Goal: Transaction & Acquisition: Purchase product/service

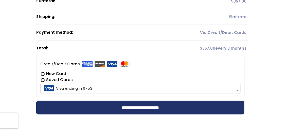
scroll to position [132, 0]
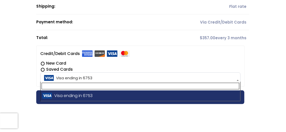
click at [237, 80] on b at bounding box center [237, 80] width 2 height 1
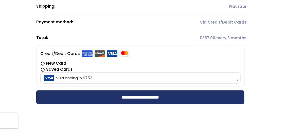
click at [233, 76] on span "Visa ending in 6753" at bounding box center [140, 78] width 197 height 11
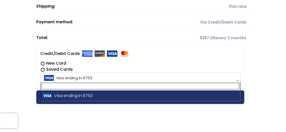
click at [233, 76] on span "Visa ending in 6753" at bounding box center [140, 78] width 197 height 11
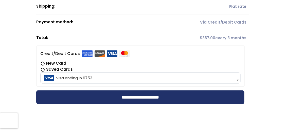
click at [43, 62] on label "New Card" at bounding box center [140, 63] width 200 height 6
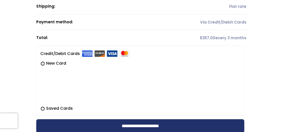
click at [41, 107] on label "Saved Cards" at bounding box center [140, 108] width 200 height 6
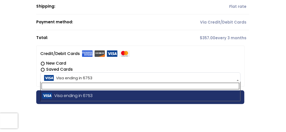
click at [54, 75] on span "Visa ending in 6753" at bounding box center [140, 78] width 197 height 11
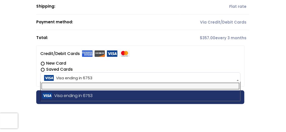
click at [59, 87] on input "text" at bounding box center [140, 86] width 197 height 7
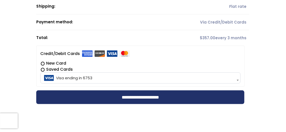
click at [63, 76] on span "Visa ending in 6753" at bounding box center [140, 78] width 197 height 11
click at [44, 62] on label "New Card" at bounding box center [140, 63] width 200 height 6
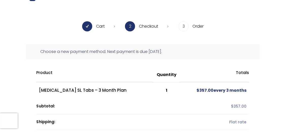
scroll to position [0, 0]
